Goal: Check status: Check status

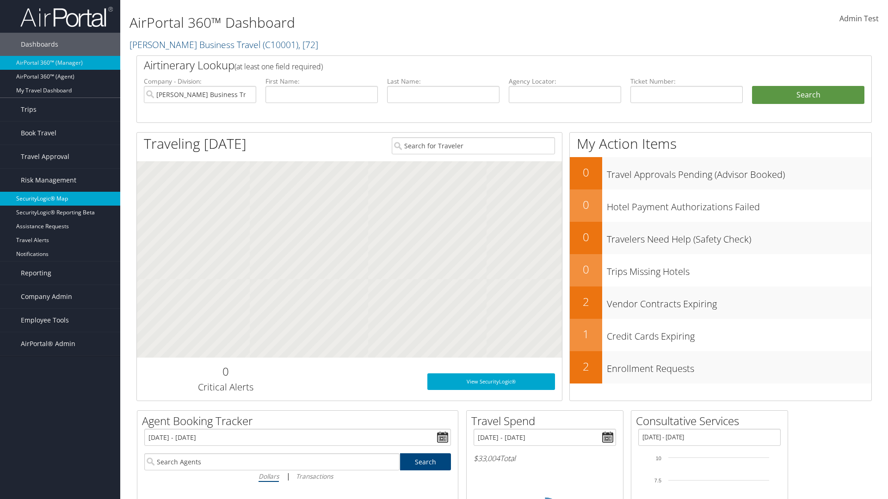
click at [60, 199] on link "SecurityLogic® Map" at bounding box center [60, 199] width 120 height 14
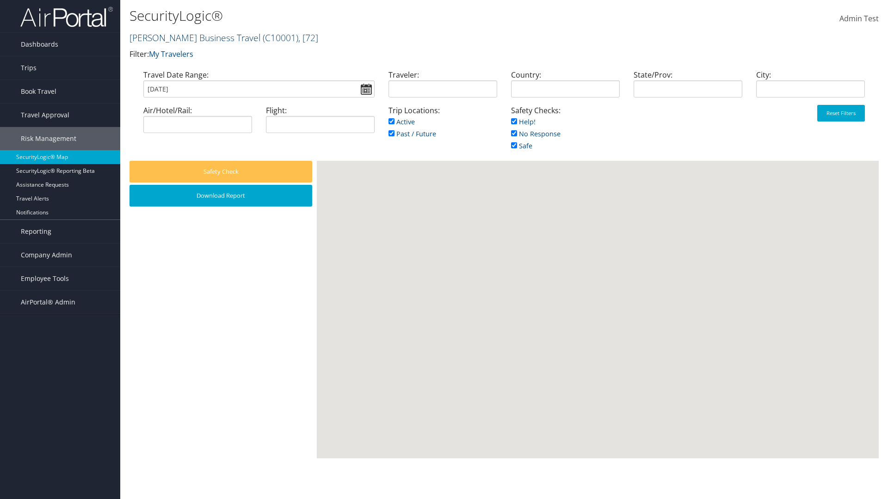
click at [190, 37] on link "[PERSON_NAME] Business Travel ( C10001 ) , [ 72 ]" at bounding box center [223, 37] width 189 height 12
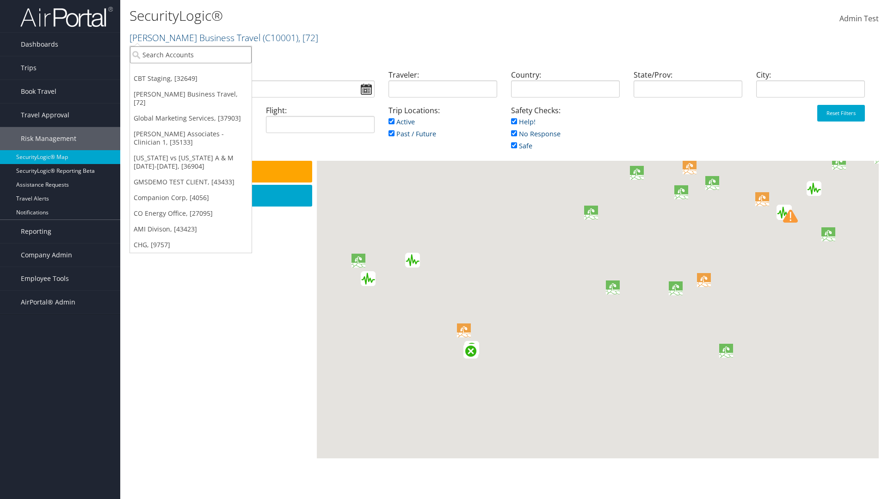
click at [190, 55] on input "search" at bounding box center [191, 54] width 122 height 17
type input "[PERSON_NAME] Business Travel"
click at [203, 80] on div "Account" at bounding box center [204, 80] width 158 height 8
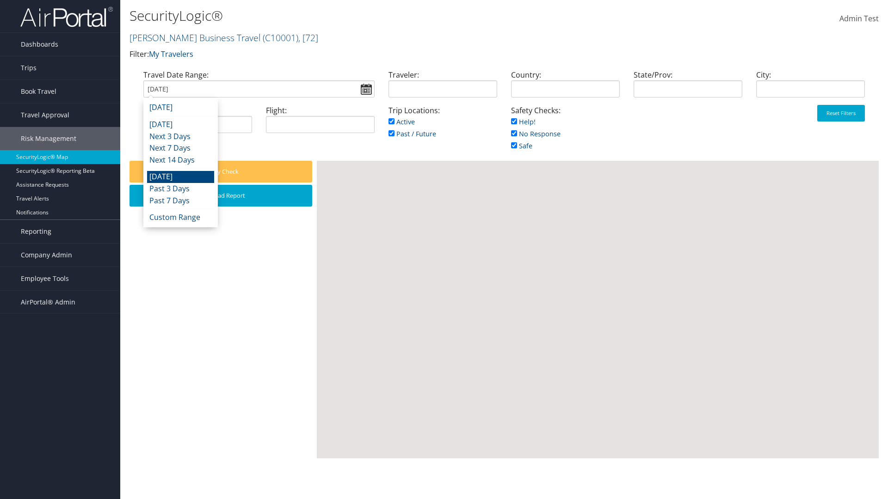
click at [178, 89] on input "[DATE]" at bounding box center [258, 88] width 231 height 17
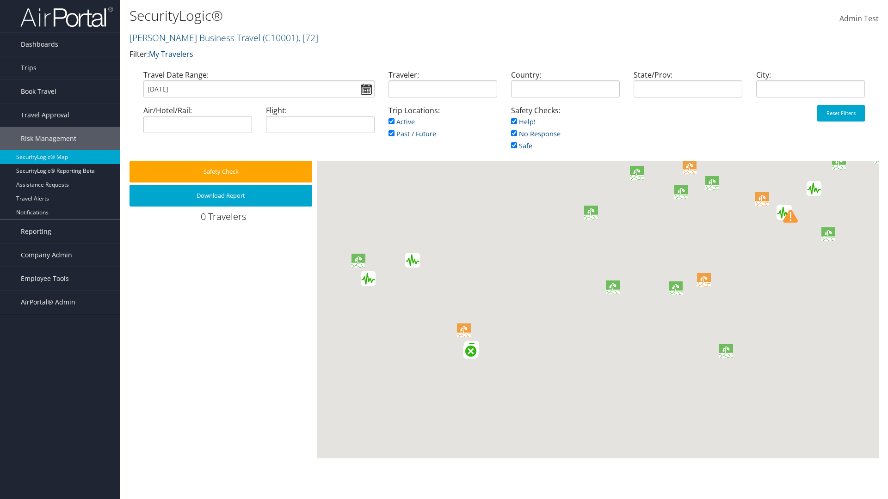
click at [178, 89] on input "[DATE]" at bounding box center [258, 88] width 231 height 17
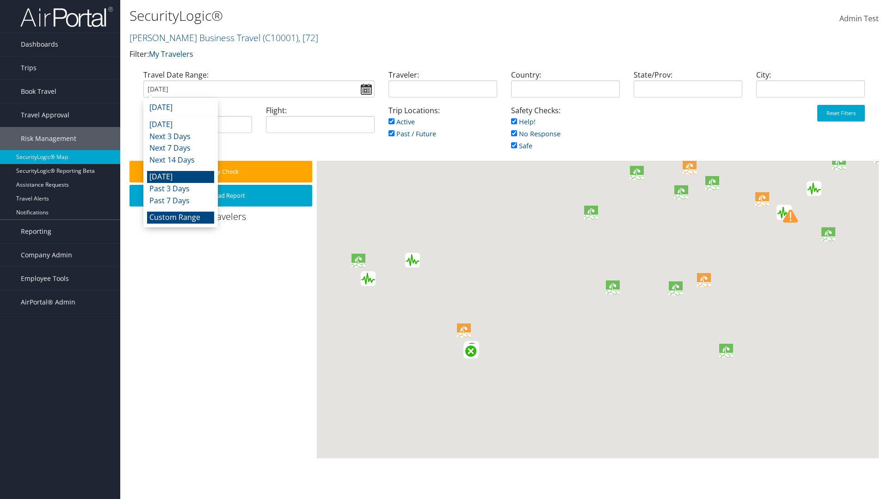
click at [180, 217] on li "Custom Range" at bounding box center [180, 218] width 67 height 12
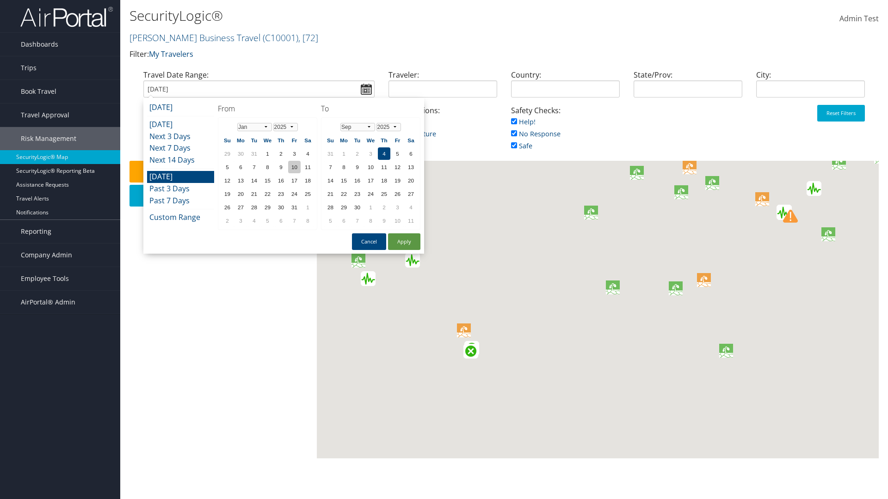
click at [294, 167] on td "10" at bounding box center [294, 167] width 12 height 12
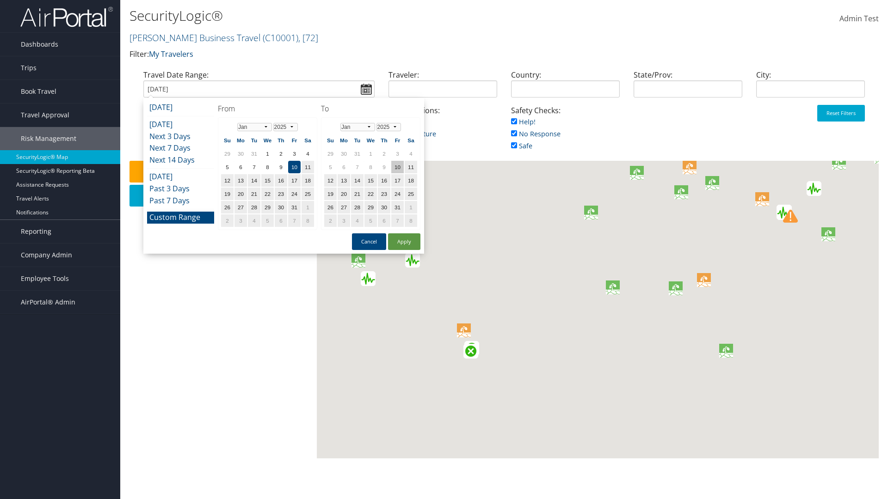
click at [397, 167] on td "10" at bounding box center [397, 167] width 12 height 12
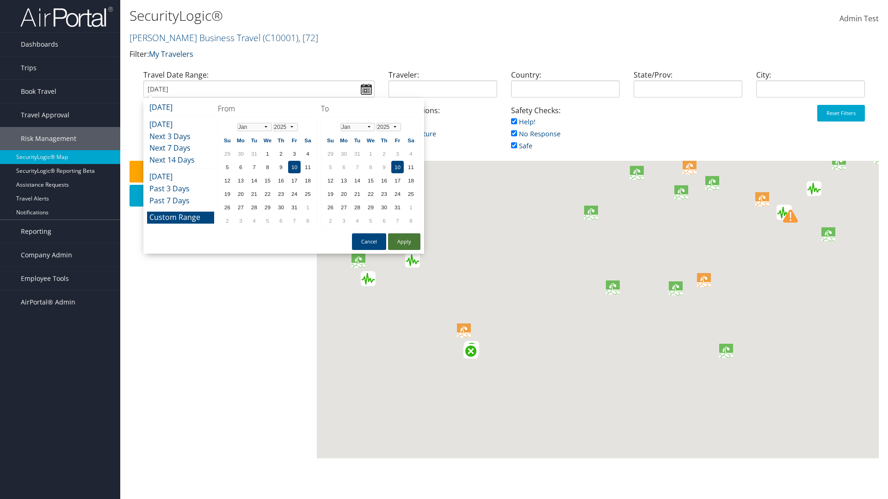
click at [404, 242] on button "Apply" at bounding box center [404, 241] width 32 height 17
type input "[DATE]"
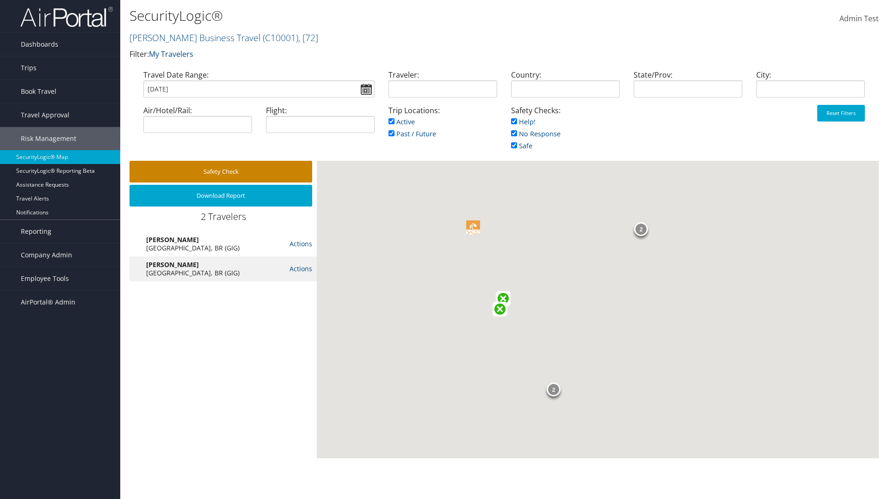
click at [220, 171] on button "Safety Check" at bounding box center [220, 172] width 183 height 22
